Goal: Book appointment/travel/reservation

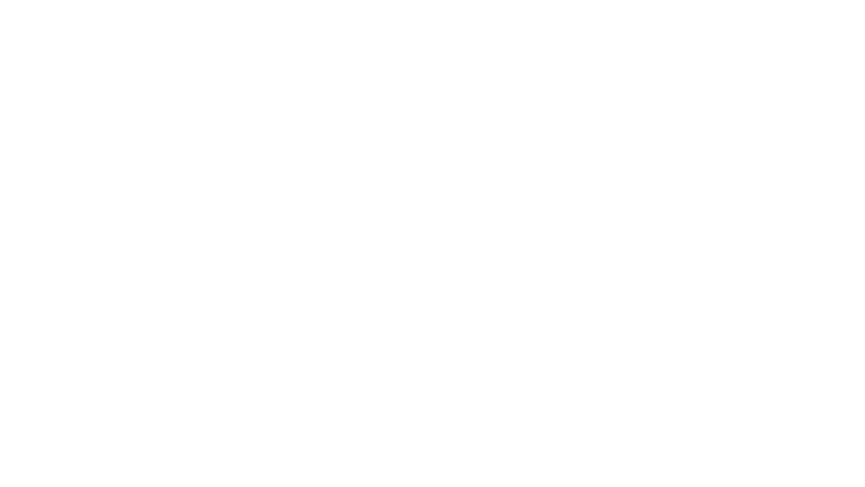
select select "**"
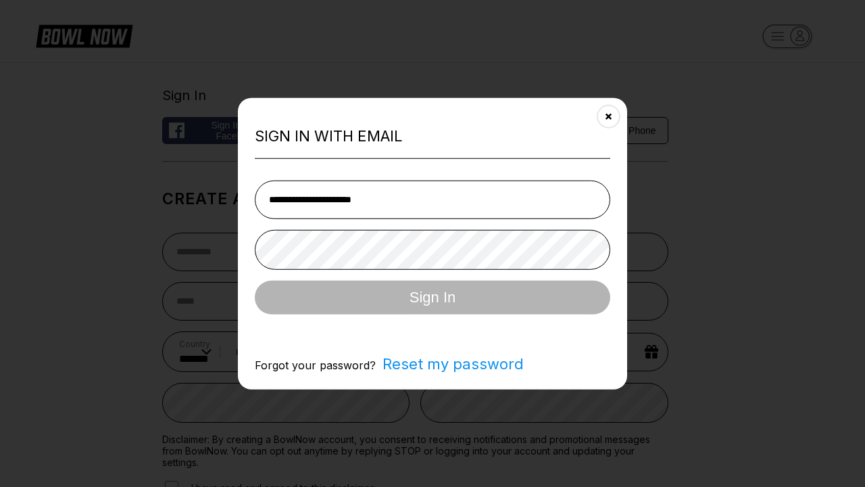
type input "**********"
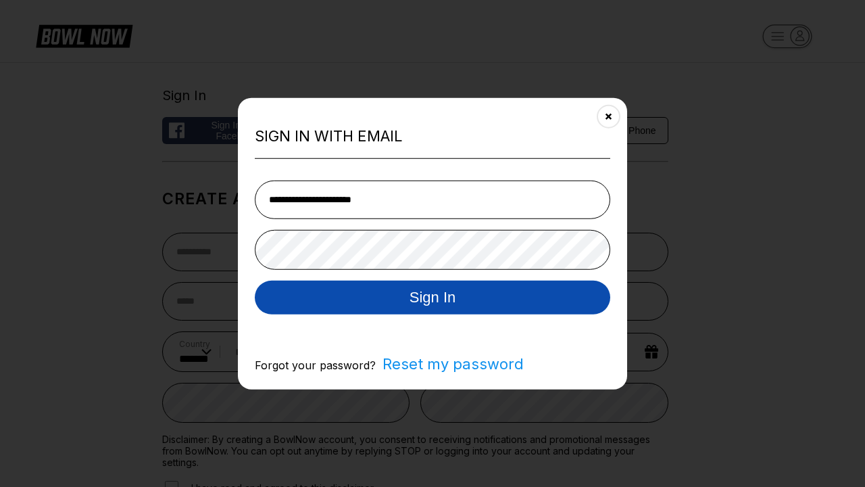
click at [433, 298] on button "Sign In" at bounding box center [433, 297] width 356 height 34
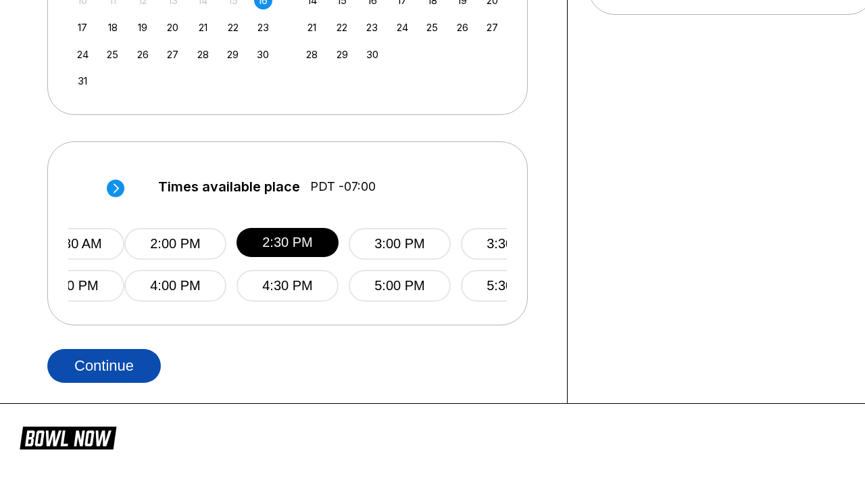
click at [104, 365] on button "Continue" at bounding box center [104, 366] width 114 height 34
